Goal: Task Accomplishment & Management: Use online tool/utility

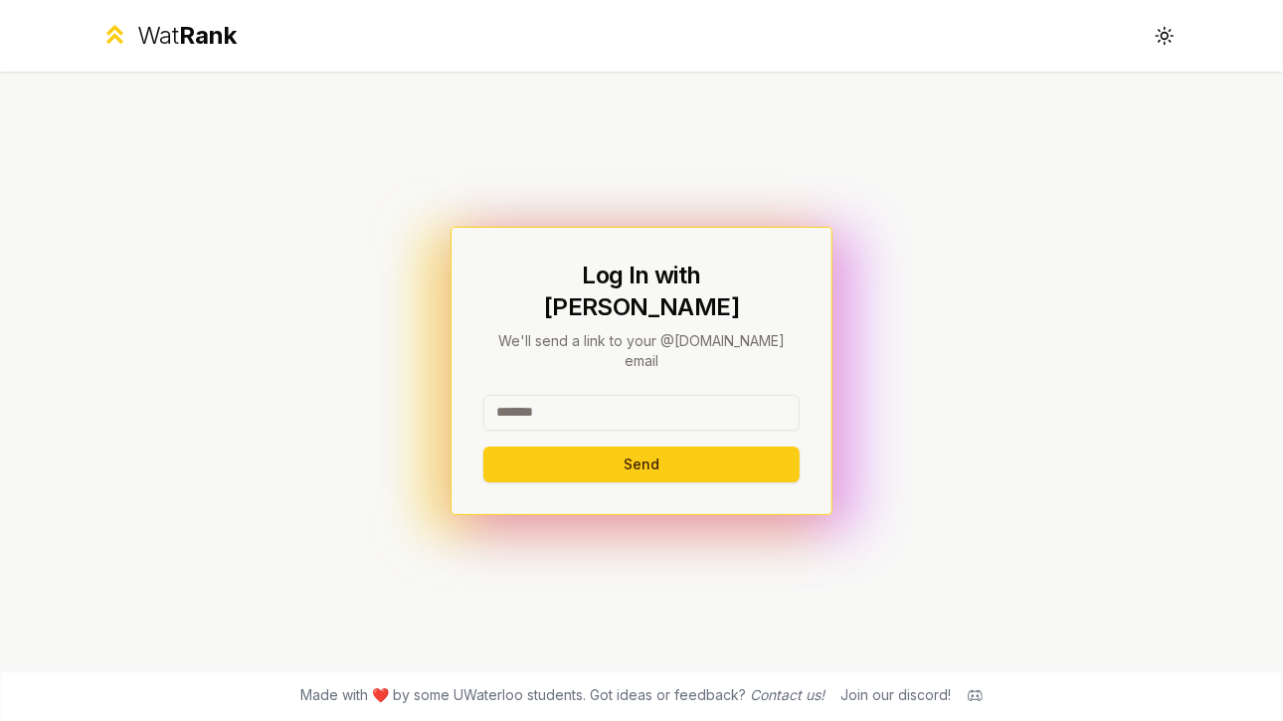
drag, startPoint x: 0, startPoint y: 0, endPoint x: 606, endPoint y: 388, distance: 719.4
click at [606, 395] on input at bounding box center [641, 413] width 316 height 36
type input "********"
click at [483, 447] on button "Send" at bounding box center [641, 465] width 316 height 36
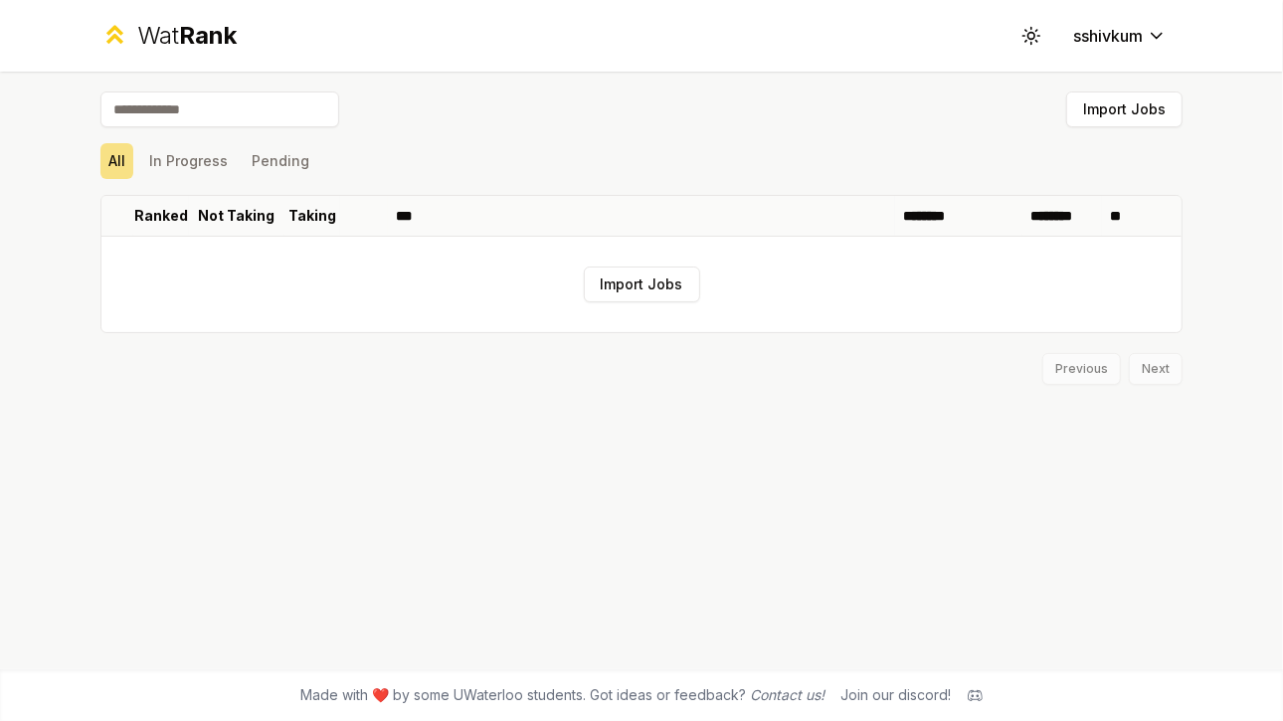
click at [163, 106] on input at bounding box center [219, 110] width 239 height 36
type input "***"
click at [200, 35] on span "Rank" at bounding box center [208, 35] width 58 height 29
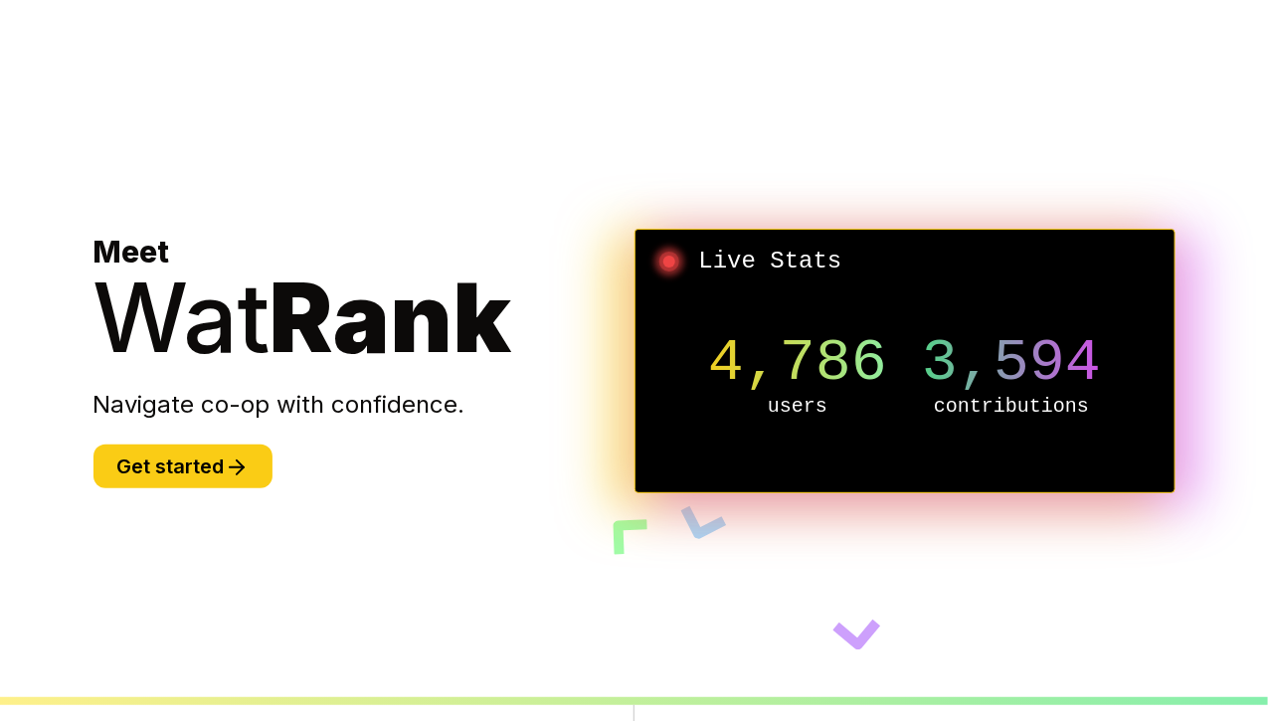
click at [215, 412] on p "Navigate co-op with confidence." at bounding box center [364, 405] width 541 height 32
click at [208, 461] on button "Get started" at bounding box center [183, 467] width 179 height 44
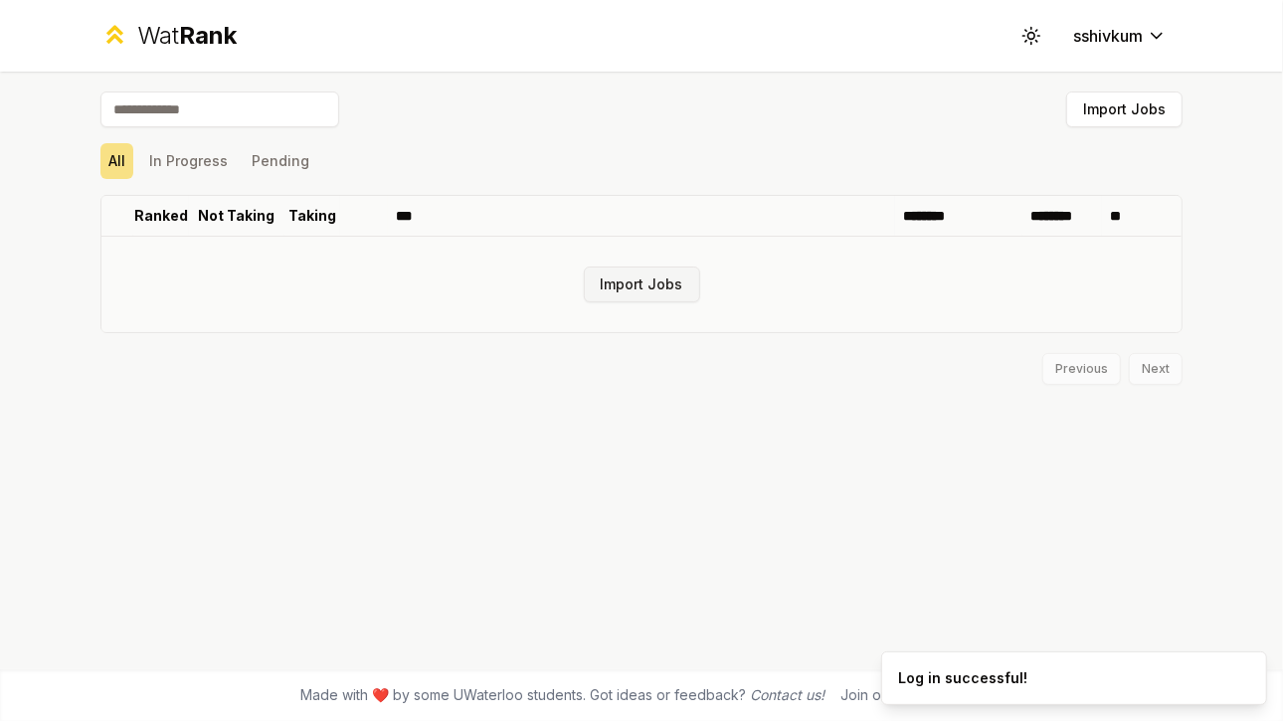
click at [664, 297] on button "Import Jobs" at bounding box center [642, 285] width 116 height 36
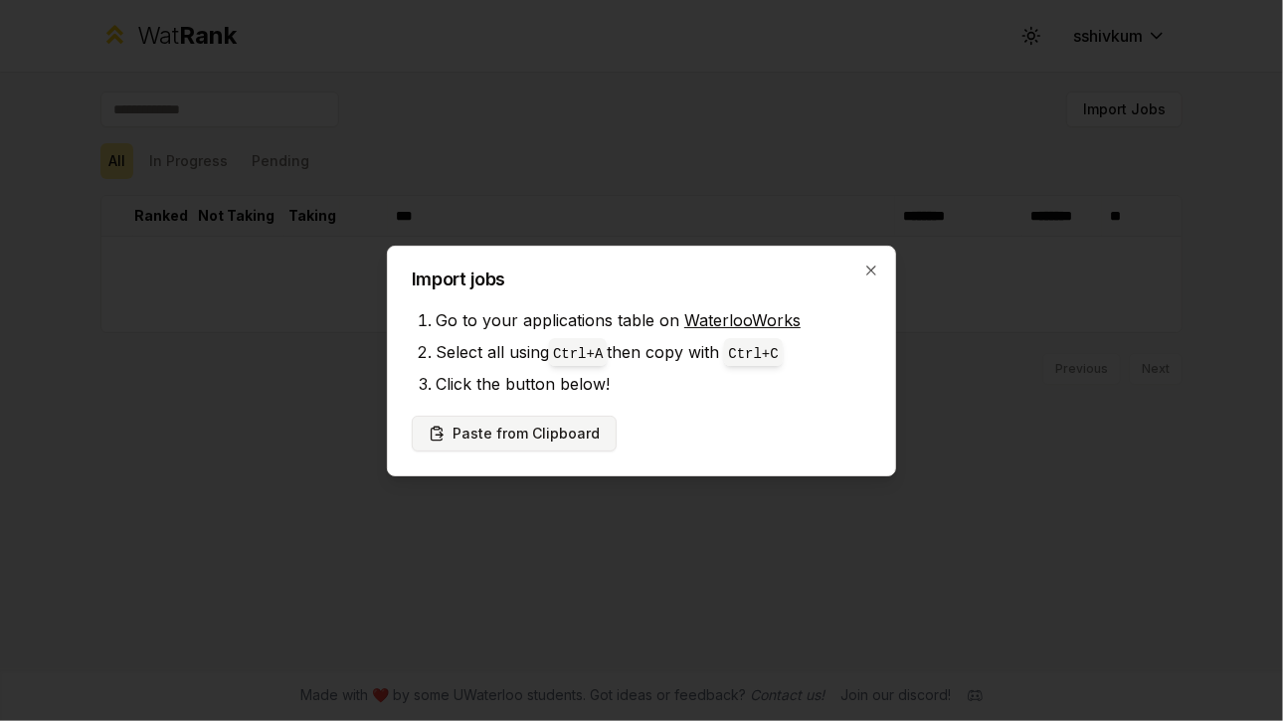
click at [545, 427] on button "Paste from Clipboard" at bounding box center [514, 434] width 205 height 36
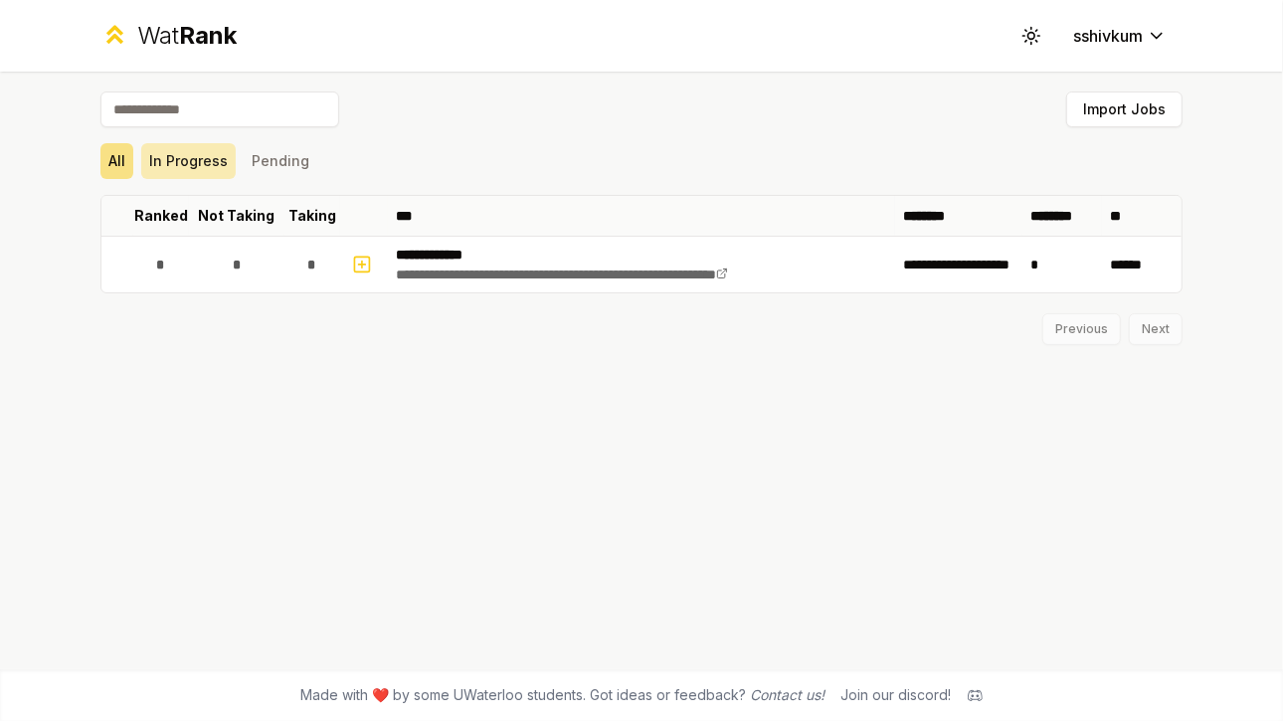
click at [220, 168] on button "In Progress" at bounding box center [188, 161] width 95 height 36
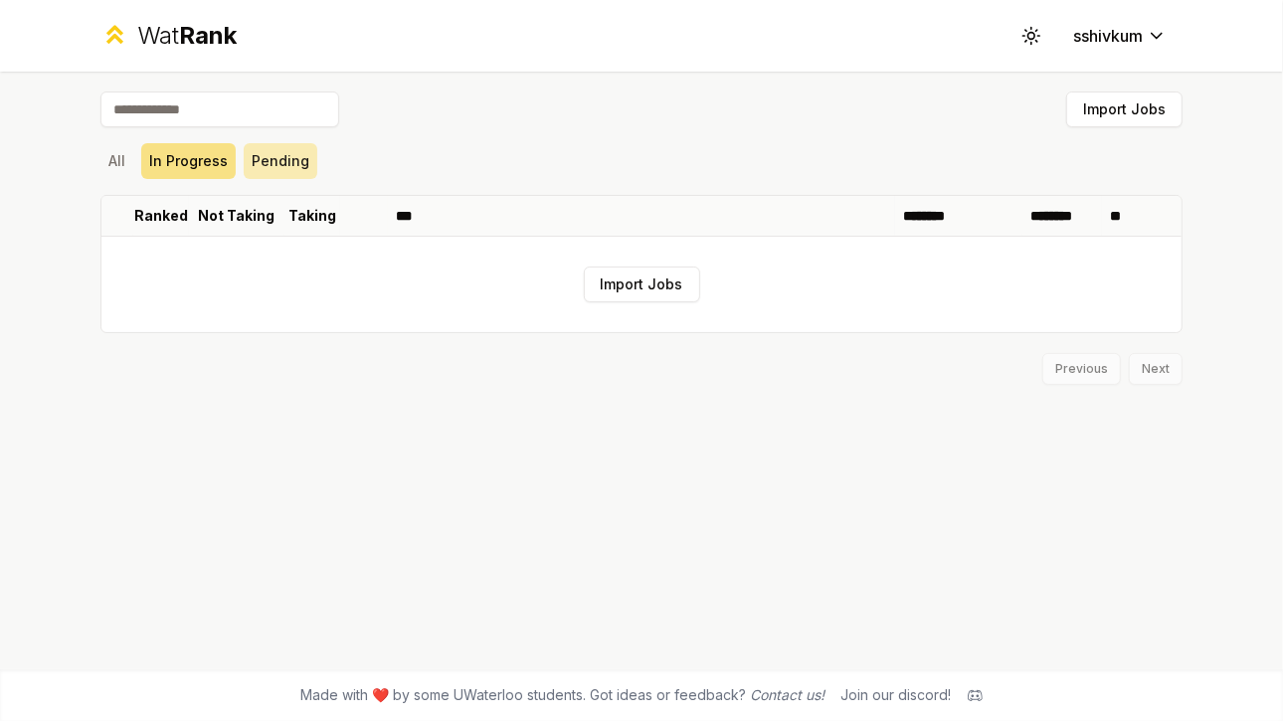
click at [259, 161] on button "Pending" at bounding box center [281, 161] width 74 height 36
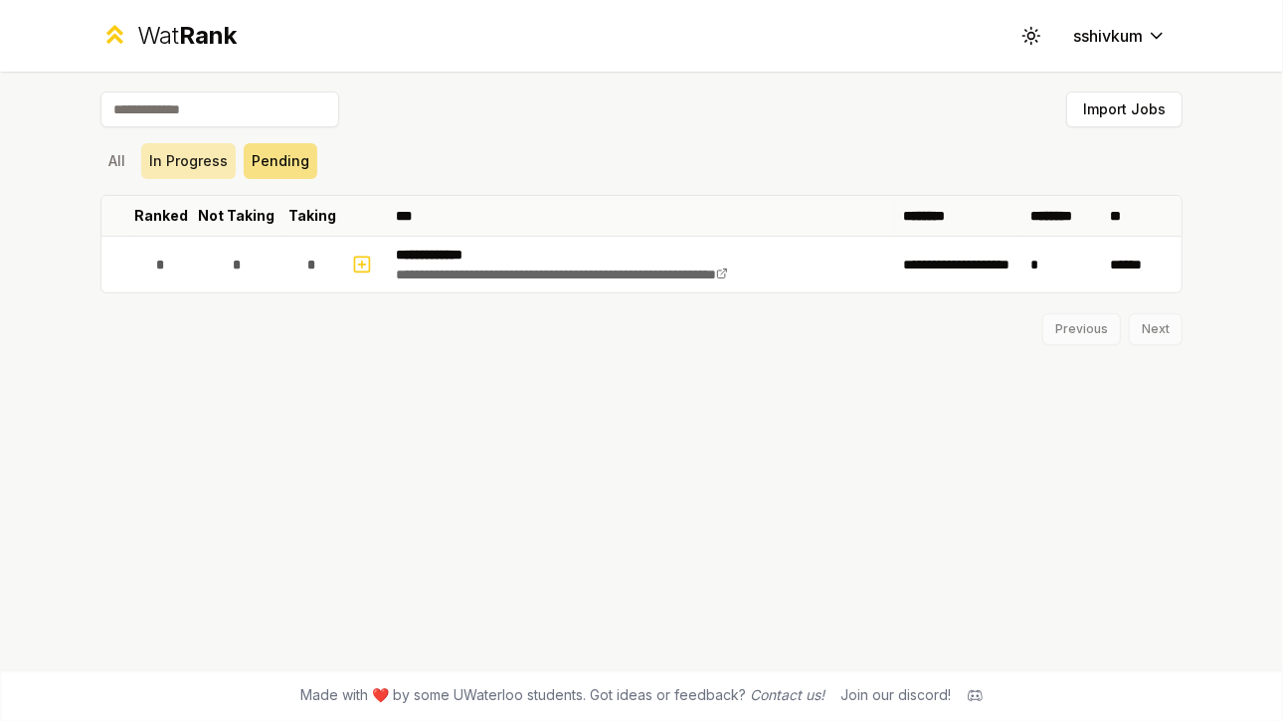
click at [231, 161] on button "In Progress" at bounding box center [188, 161] width 95 height 36
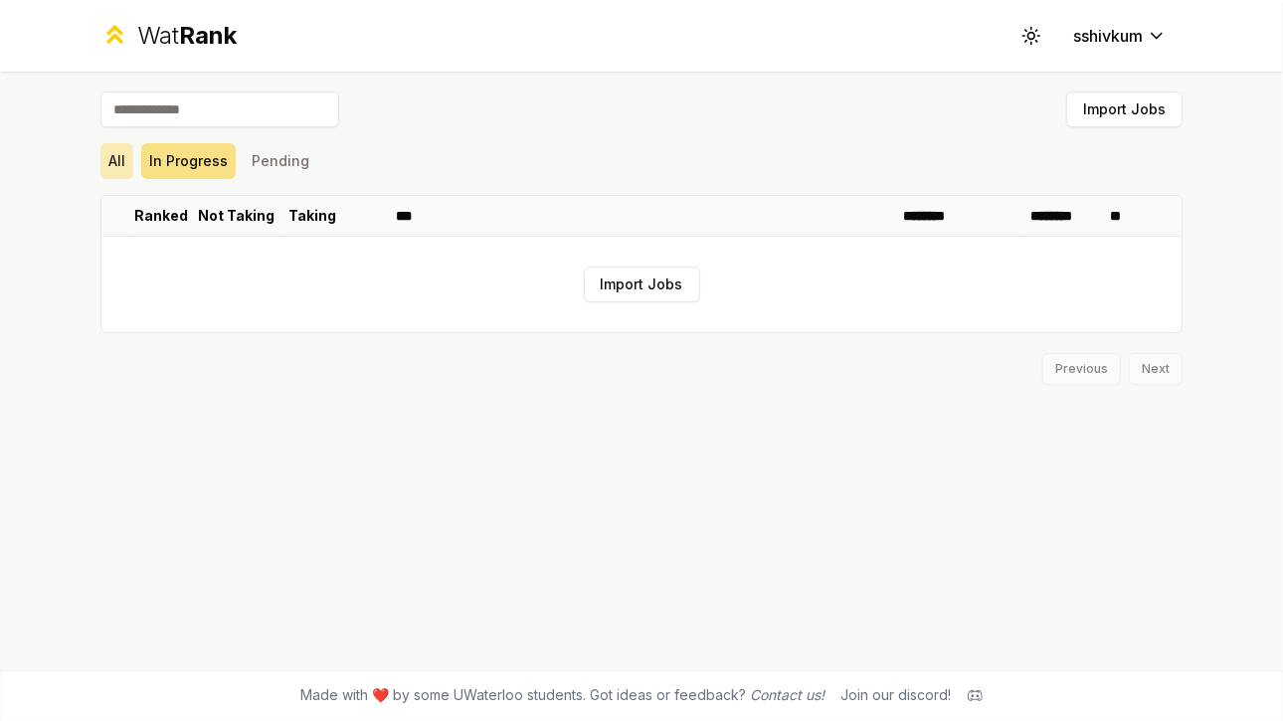
click at [125, 167] on button "All" at bounding box center [116, 161] width 33 height 36
